Goal: Task Accomplishment & Management: Use online tool/utility

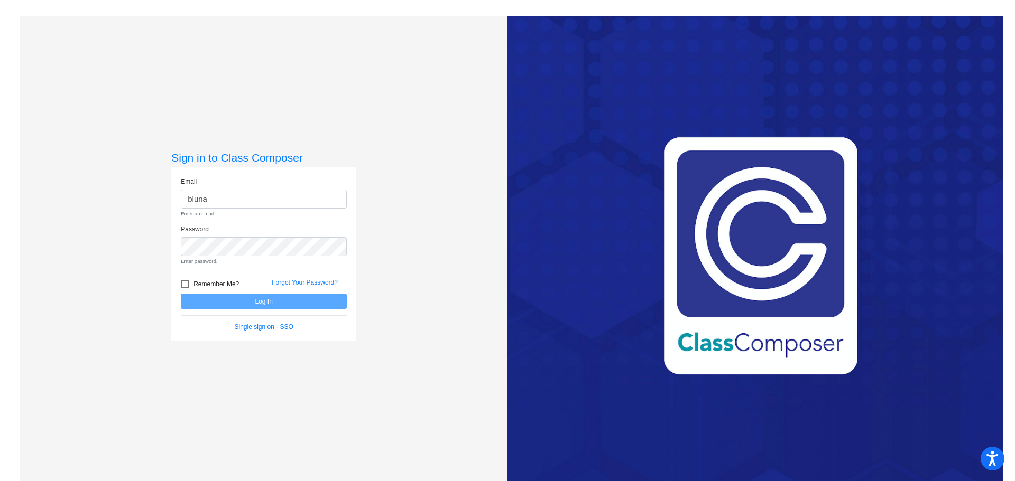
click at [262, 279] on div "Remember Me? Forgot Your Password?" at bounding box center [264, 283] width 182 height 22
click at [253, 197] on input "bluna" at bounding box center [264, 200] width 166 height 20
type input "[EMAIL_ADDRESS][DOMAIN_NAME]"
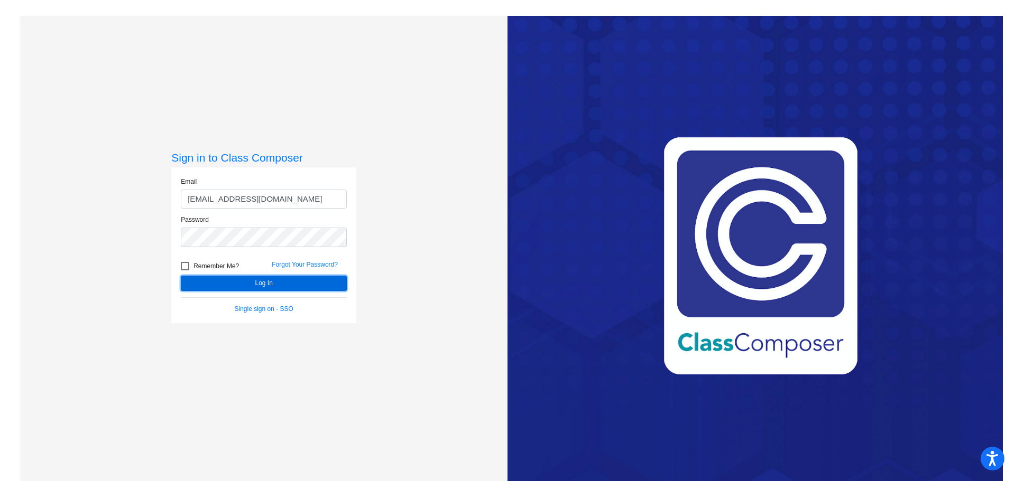
click at [247, 286] on button "Log In" at bounding box center [264, 283] width 166 height 15
click at [246, 284] on button "Log In" at bounding box center [264, 283] width 166 height 15
click at [181, 276] on button "Log In" at bounding box center [264, 283] width 166 height 15
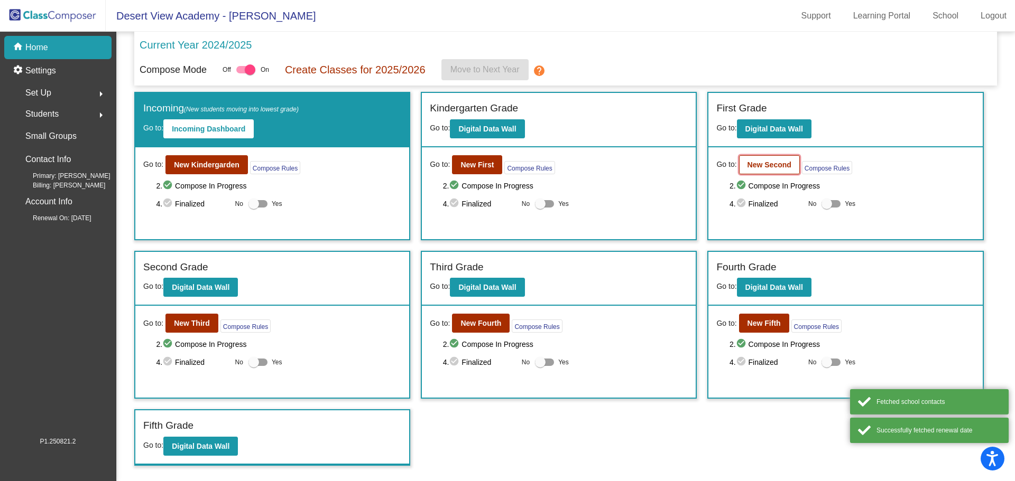
click at [770, 162] on b "New Second" at bounding box center [769, 165] width 44 height 8
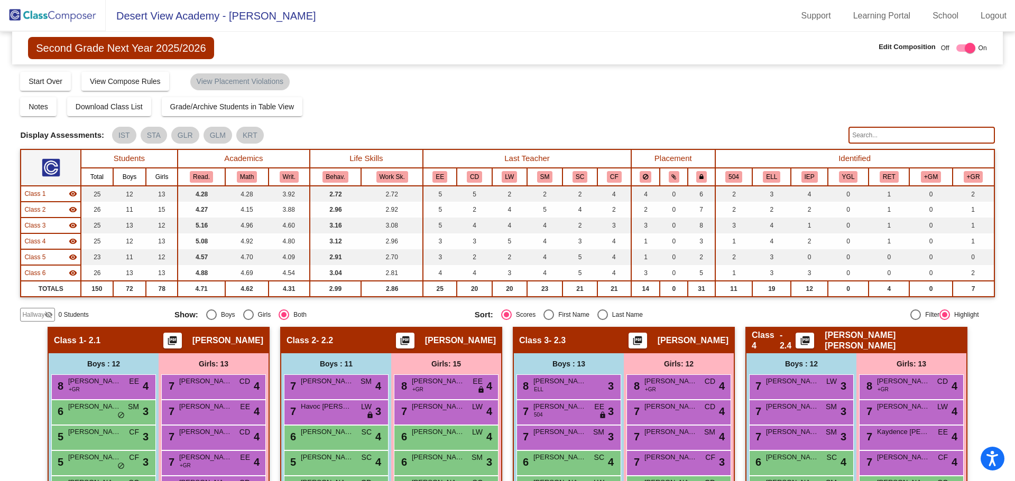
click at [892, 139] on input "text" at bounding box center [921, 135] width 146 height 17
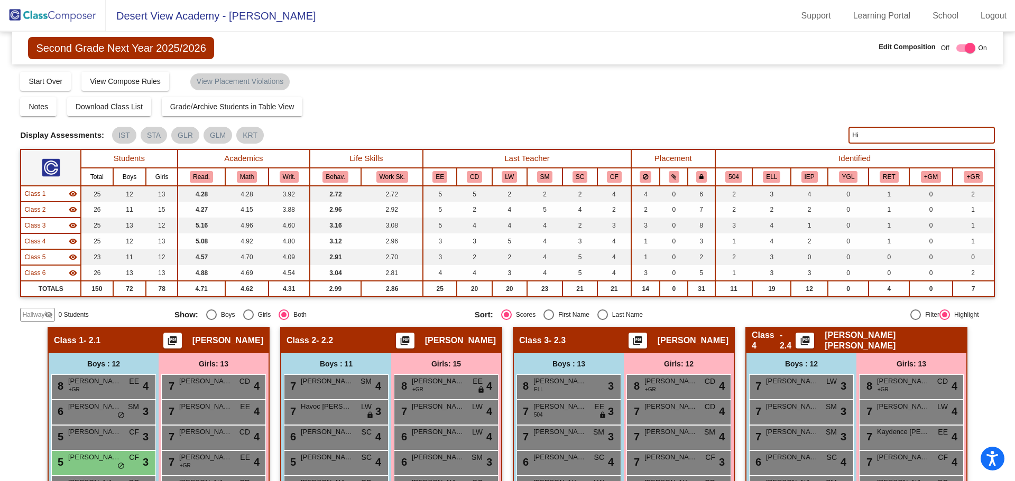
type input "H"
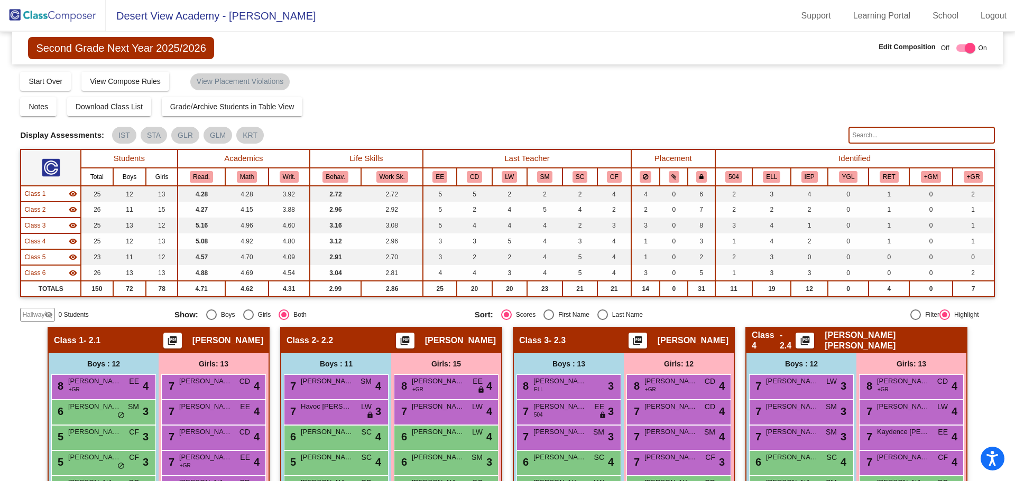
click at [76, 13] on img at bounding box center [53, 15] width 106 height 31
